Goal: Transaction & Acquisition: Purchase product/service

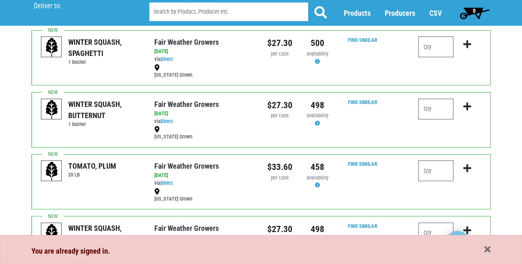
scroll to position [66, 0]
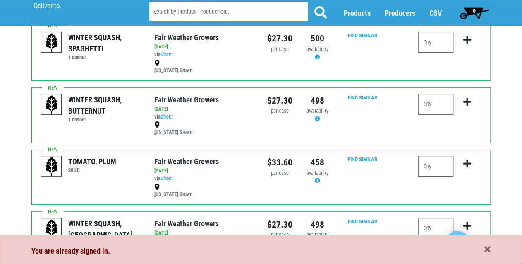
click at [431, 164] on input "number" at bounding box center [435, 166] width 35 height 21
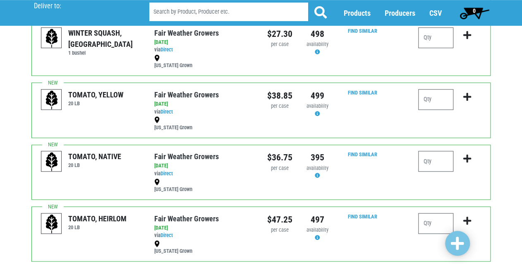
scroll to position [265, 0]
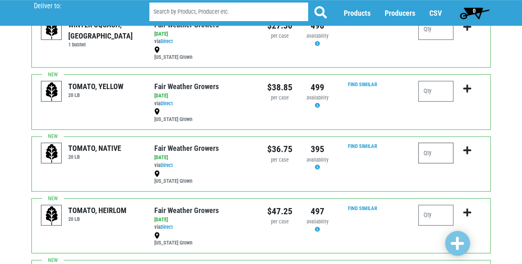
click at [437, 151] on input "number" at bounding box center [435, 152] width 35 height 21
type input "2"
click at [466, 148] on icon "submit" at bounding box center [467, 150] width 8 height 9
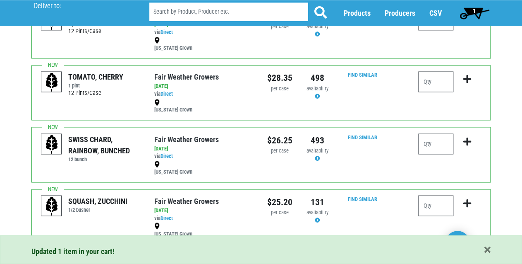
scroll to position [529, 0]
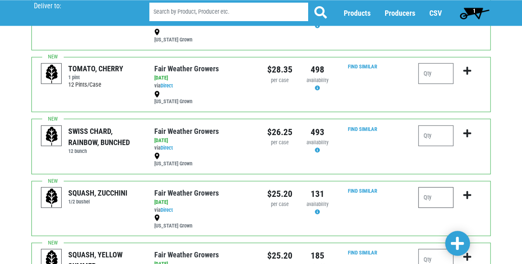
click at [430, 194] on input "number" at bounding box center [435, 197] width 35 height 21
type input "3"
click at [467, 192] on icon "submit" at bounding box center [467, 194] width 8 height 9
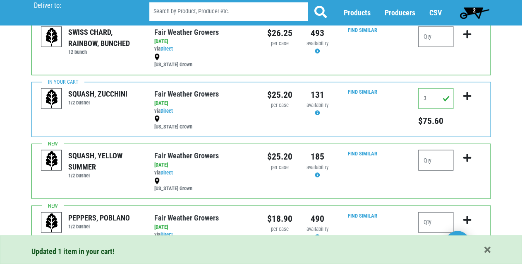
scroll to position [629, 0]
click at [432, 161] on input "number" at bounding box center [435, 159] width 35 height 21
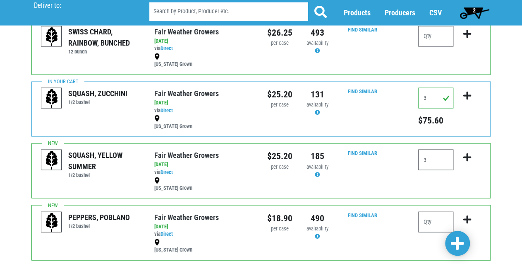
type input "3"
click at [467, 153] on icon "submit" at bounding box center [467, 156] width 8 height 9
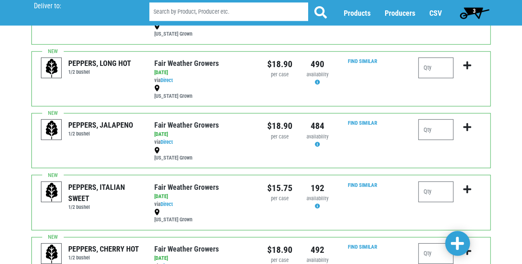
scroll to position [860, 0]
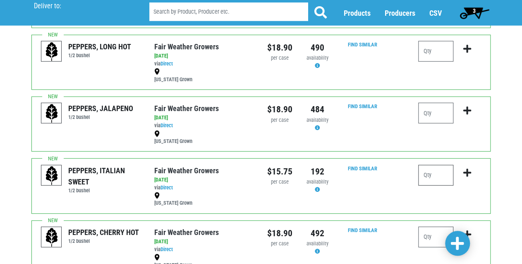
click at [438, 172] on input "number" at bounding box center [435, 175] width 35 height 21
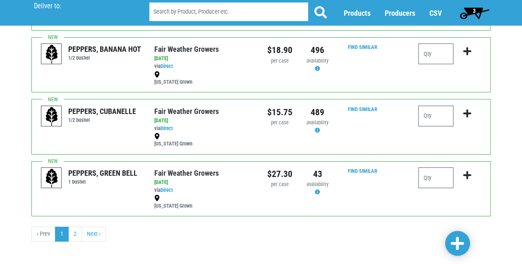
scroll to position [1107, 0]
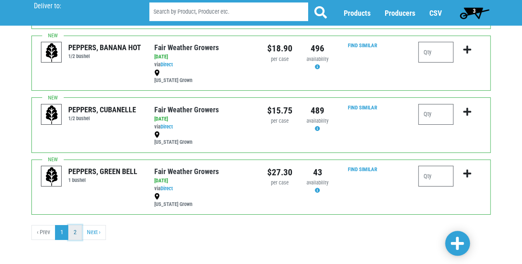
click at [75, 225] on link "2" at bounding box center [75, 232] width 14 height 15
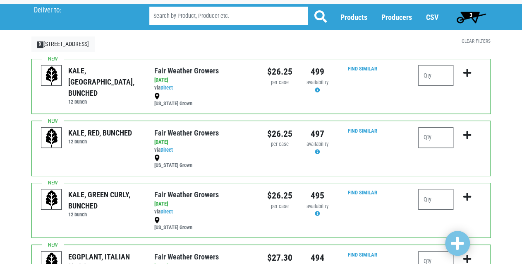
scroll to position [66, 0]
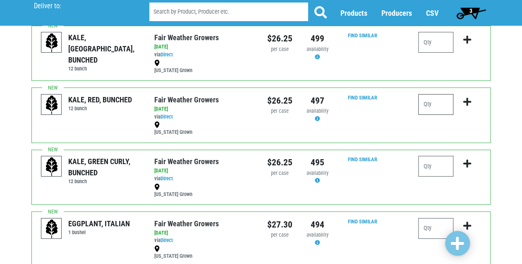
click at [430, 106] on input "number" at bounding box center [435, 104] width 35 height 21
type input "1"
click at [465, 101] on icon "submit" at bounding box center [467, 101] width 8 height 9
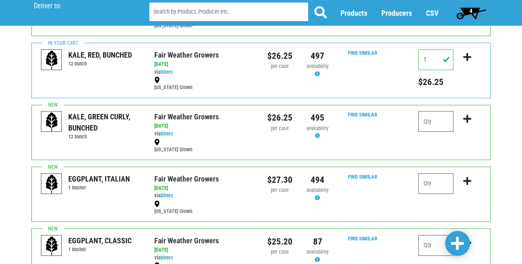
scroll to position [132, 0]
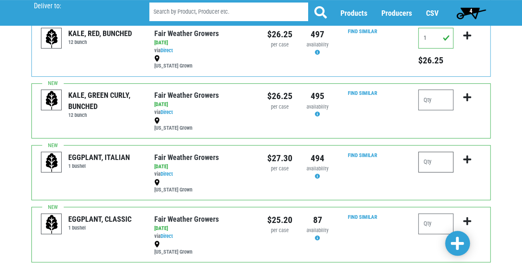
click at [435, 163] on input "number" at bounding box center [435, 161] width 35 height 21
type input "2"
click at [467, 156] on icon "submit" at bounding box center [467, 159] width 8 height 9
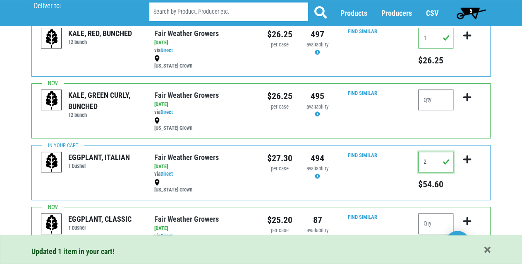
click at [429, 163] on input "2" at bounding box center [435, 161] width 35 height 21
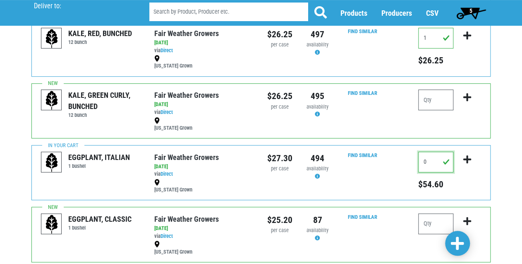
type input "0"
click at [461, 172] on button "submit" at bounding box center [467, 164] width 19 height 26
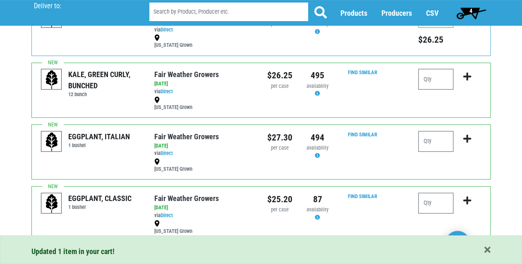
scroll to position [199, 0]
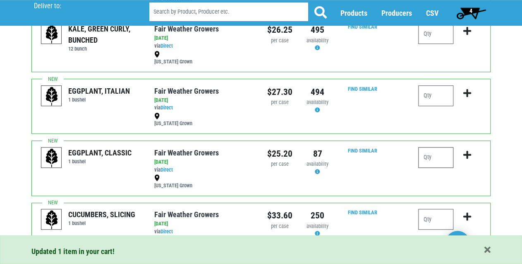
click at [434, 158] on input "number" at bounding box center [435, 157] width 35 height 21
type input "2"
click at [469, 154] on icon "submit" at bounding box center [467, 154] width 8 height 9
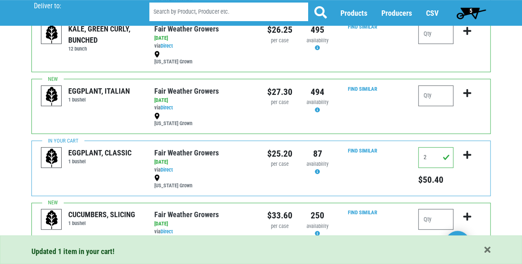
scroll to position [232, 0]
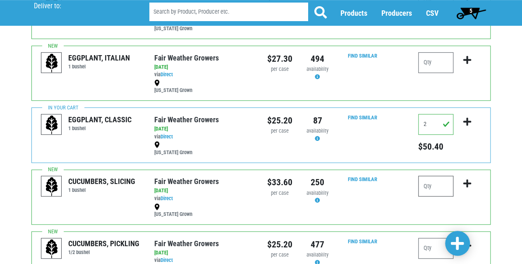
click at [436, 185] on input "number" at bounding box center [435, 185] width 35 height 21
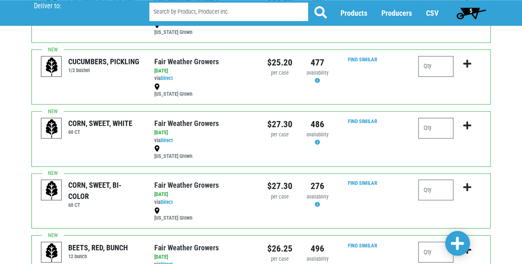
scroll to position [430, 0]
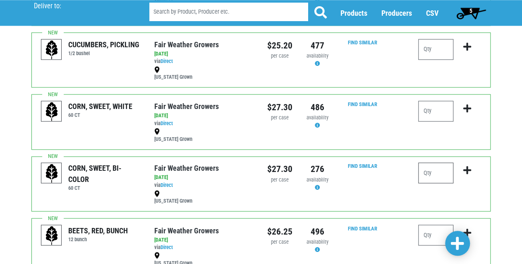
click at [435, 174] on input "number" at bounding box center [435, 172] width 35 height 21
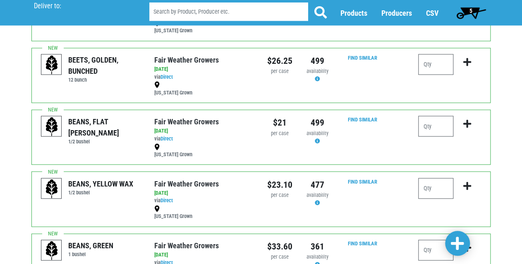
scroll to position [695, 0]
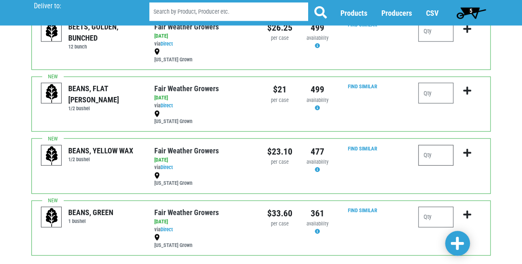
click at [442, 152] on input "number" at bounding box center [435, 155] width 35 height 21
type input "1"
click at [465, 148] on icon "submit" at bounding box center [467, 152] width 8 height 9
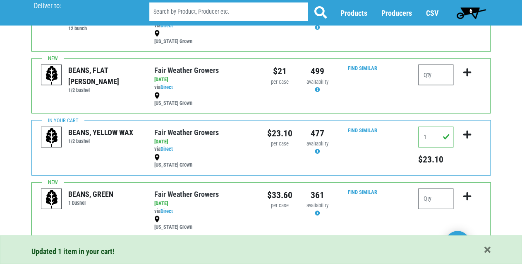
scroll to position [736, 0]
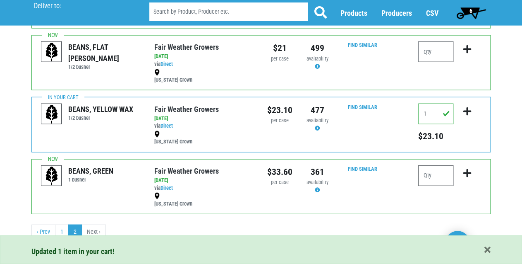
click at [431, 172] on input "number" at bounding box center [435, 175] width 35 height 21
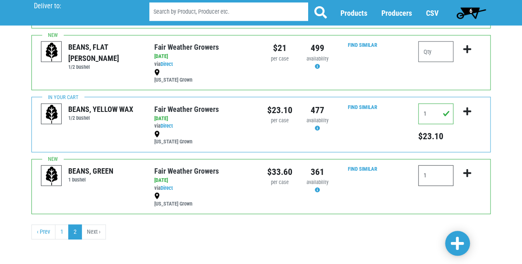
type input "1"
click at [467, 168] on icon "submit" at bounding box center [467, 172] width 8 height 9
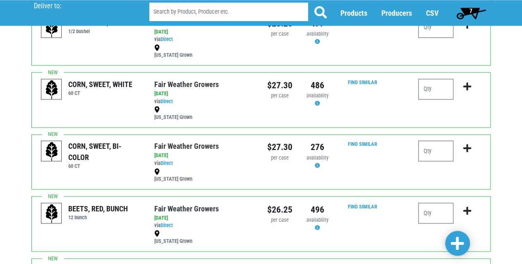
scroll to position [438, 0]
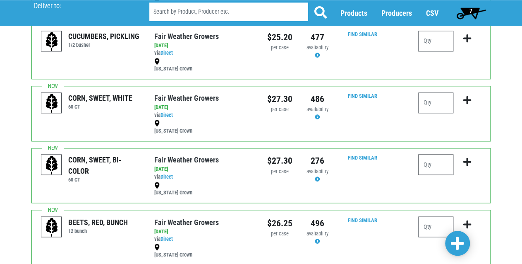
click at [431, 163] on input "number" at bounding box center [435, 164] width 35 height 21
type input "2"
click at [467, 159] on icon "submit" at bounding box center [467, 161] width 8 height 9
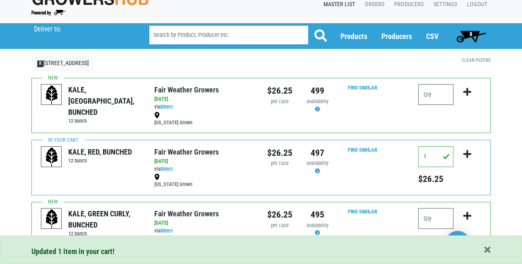
scroll to position [0, 0]
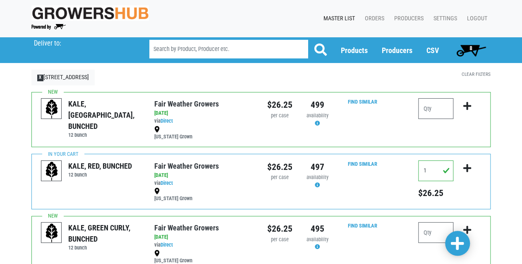
click at [470, 46] on span "8" at bounding box center [471, 48] width 3 height 7
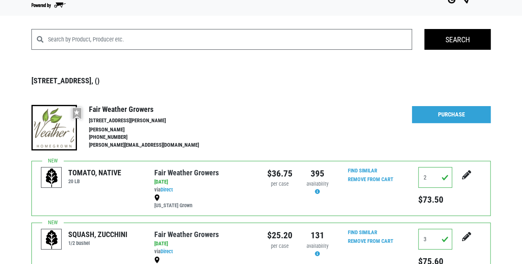
scroll to position [15, 0]
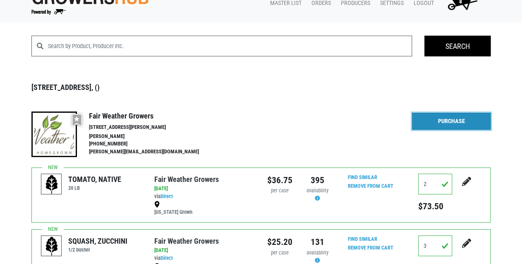
click at [453, 120] on link "Purchase" at bounding box center [451, 121] width 79 height 17
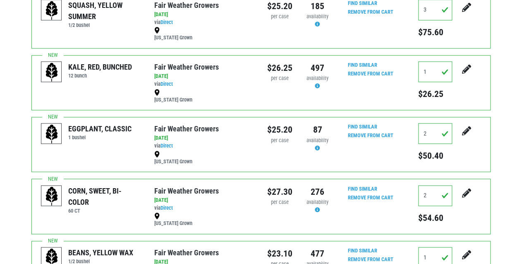
scroll to position [313, 0]
click at [429, 131] on input "2" at bounding box center [435, 132] width 34 height 21
type input "1"
click at [463, 132] on icon "submit" at bounding box center [466, 130] width 9 height 9
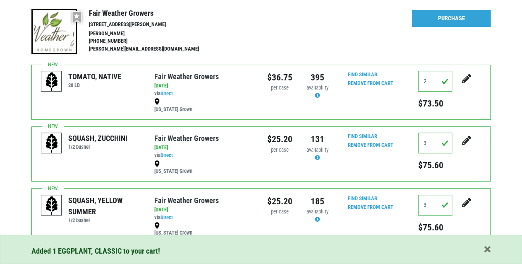
scroll to position [48, 0]
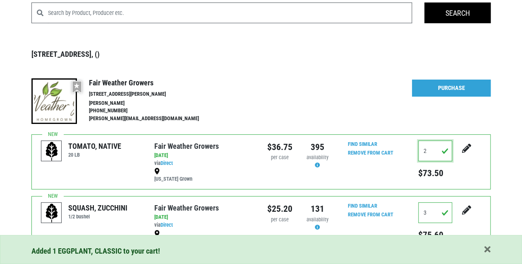
click at [426, 151] on input "2" at bounding box center [435, 150] width 34 height 21
type input "1"
click at [467, 150] on icon "submit" at bounding box center [466, 148] width 9 height 9
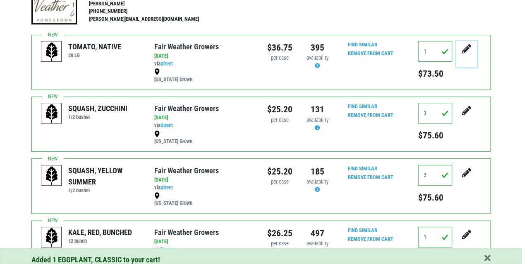
scroll to position [180, 0]
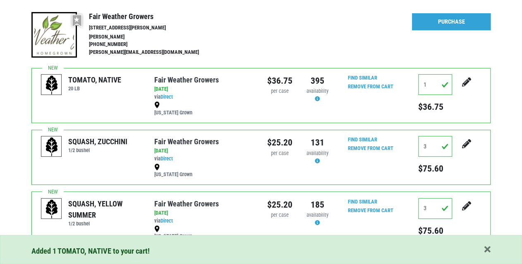
scroll to position [147, 0]
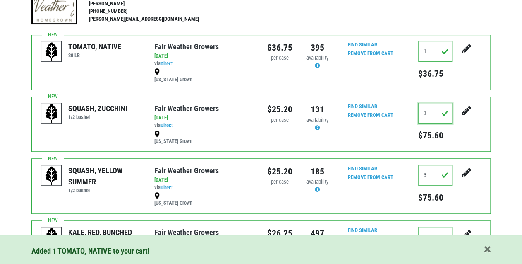
click at [429, 112] on input "3" at bounding box center [435, 113] width 34 height 21
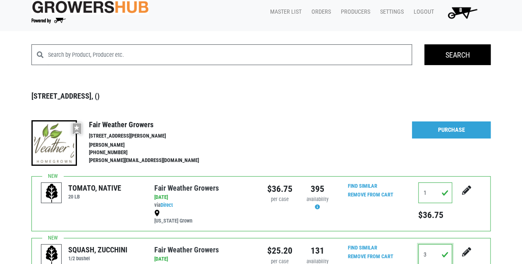
scroll to position [0, 0]
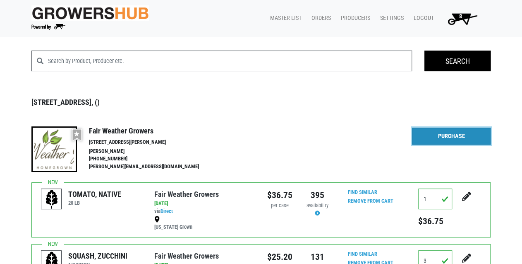
click at [455, 132] on link "Purchase" at bounding box center [451, 135] width 79 height 17
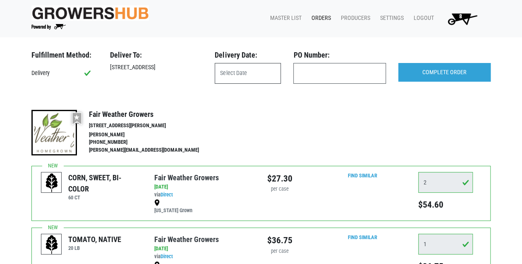
click at [232, 72] on input "text" at bounding box center [248, 73] width 66 height 21
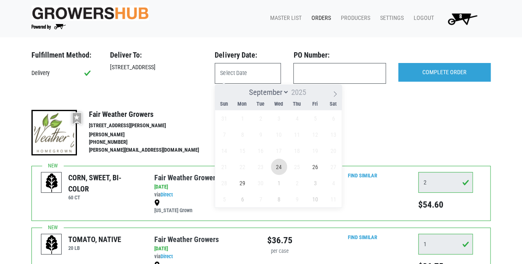
click at [278, 166] on span "24" at bounding box center [279, 166] width 16 height 16
type input "2025-09-24"
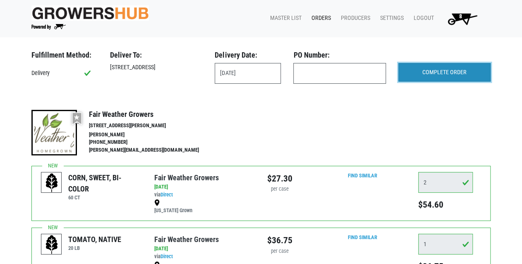
click at [447, 69] on input "COMPLETE ORDER" at bounding box center [444, 72] width 92 height 19
